Goal: Transaction & Acquisition: Purchase product/service

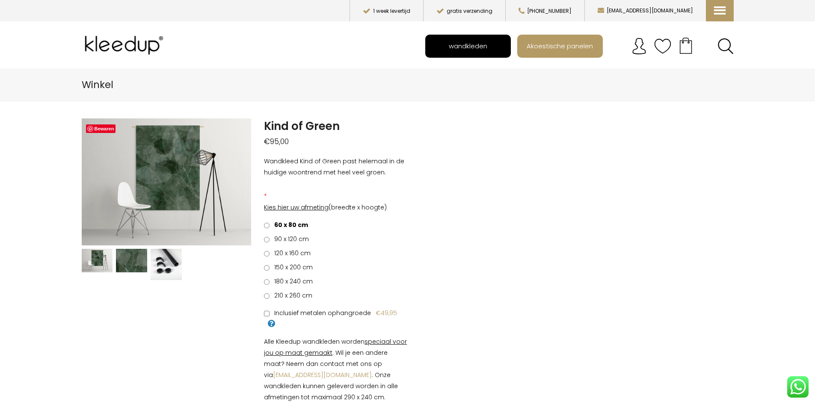
click at [471, 50] on span "wandkleden" at bounding box center [468, 46] width 48 height 16
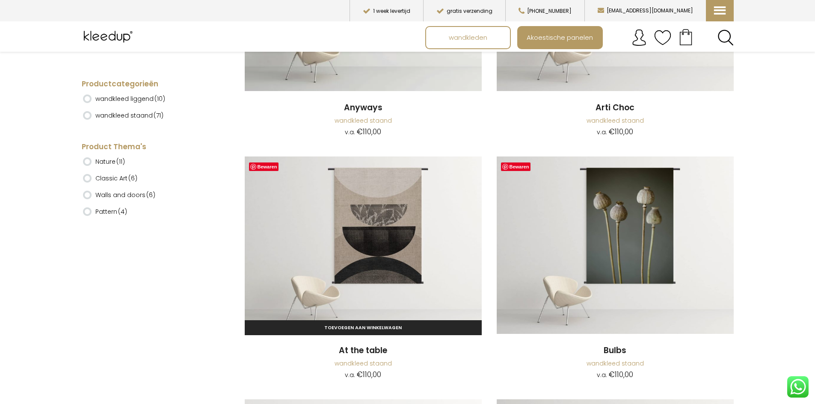
scroll to position [385, 0]
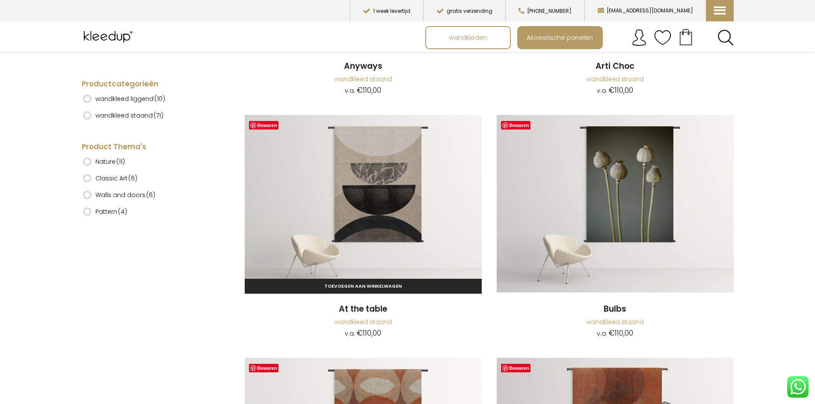
click at [414, 199] on img at bounding box center [363, 204] width 237 height 178
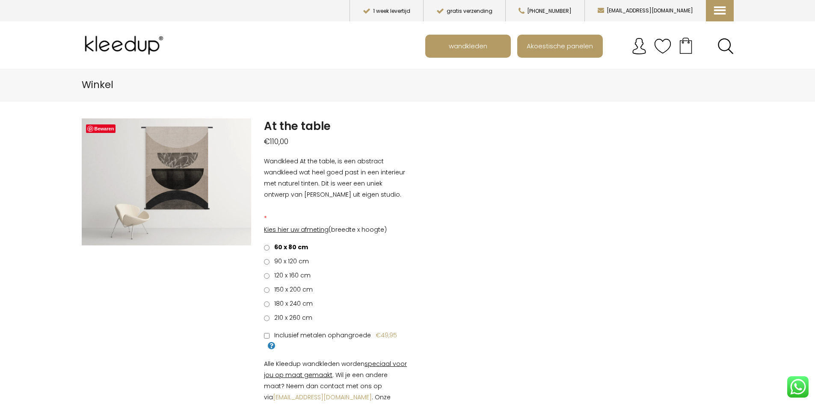
click at [305, 277] on span "120 x 160 cm" at bounding box center [290, 275] width 39 height 9
click at [346, 337] on span "Inclusief metalen ophangroede" at bounding box center [321, 335] width 100 height 9
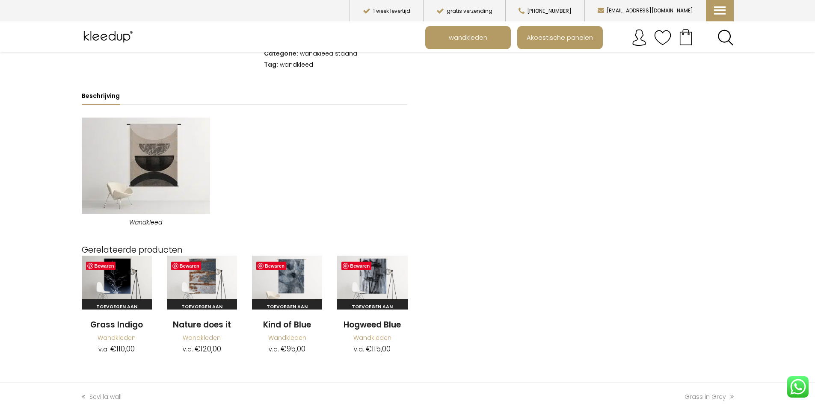
scroll to position [257, 0]
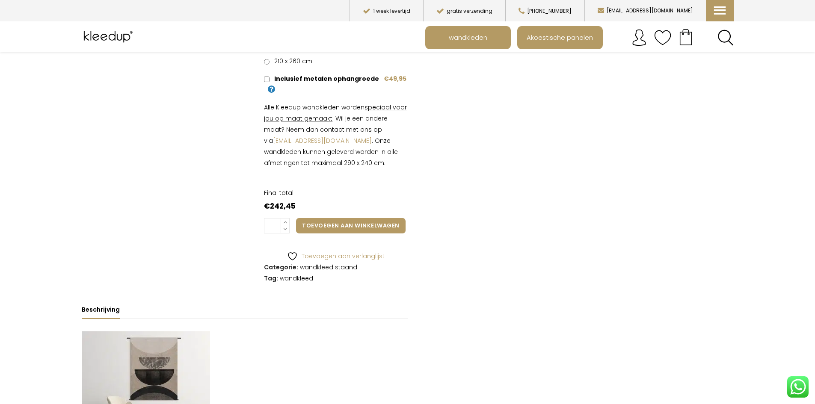
click at [368, 226] on button "Toevoegen aan winkelwagen" at bounding box center [350, 225] width 109 height 15
